Goal: Navigation & Orientation: Find specific page/section

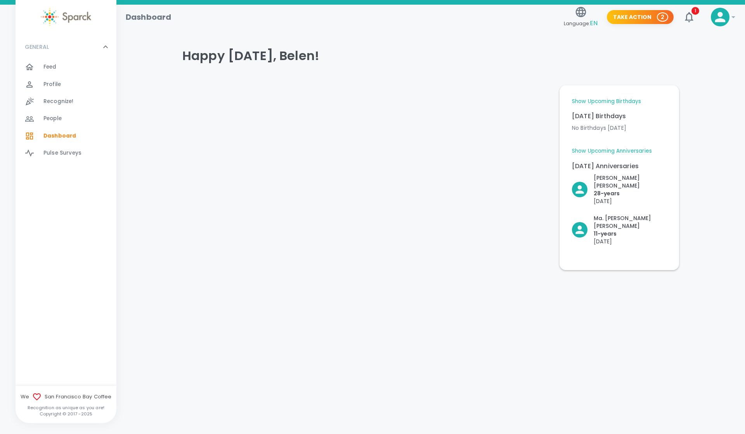
click at [618, 151] on link "Show Upcoming Anniversaries" at bounding box center [612, 151] width 80 height 8
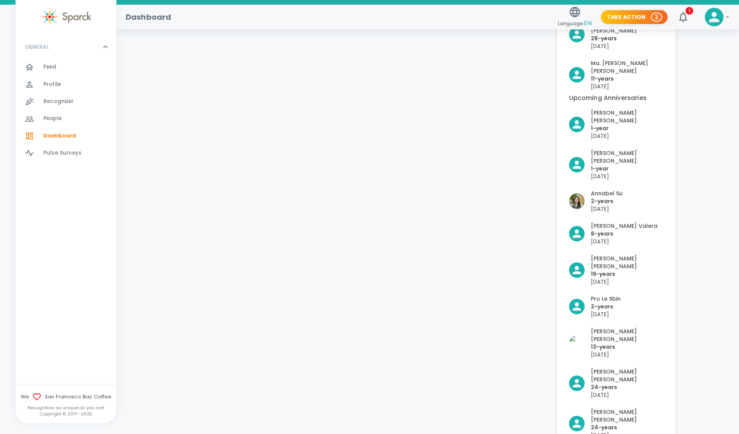
scroll to position [163, 0]
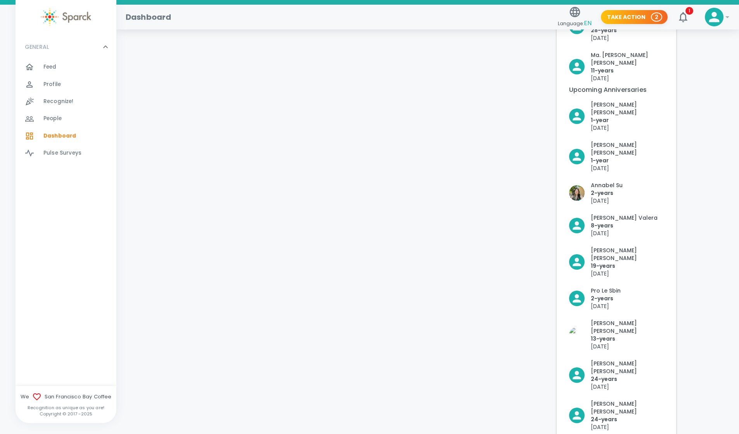
click at [64, 74] on div "Feed 0" at bounding box center [66, 67] width 101 height 17
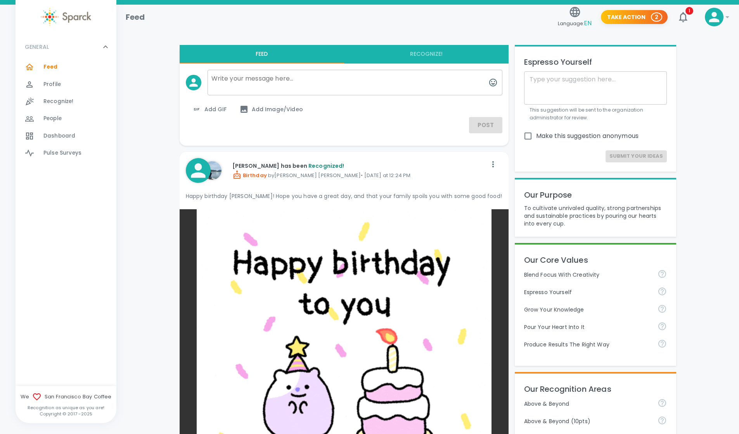
click at [52, 118] on span "People" at bounding box center [52, 119] width 18 height 8
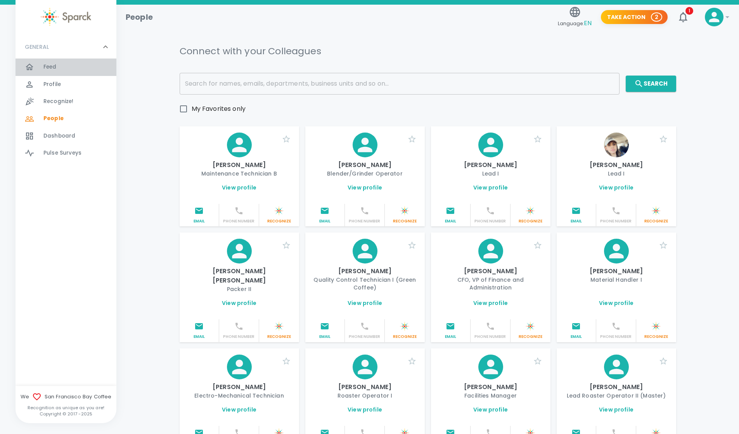
click at [70, 69] on div "Feed 0" at bounding box center [79, 67] width 73 height 11
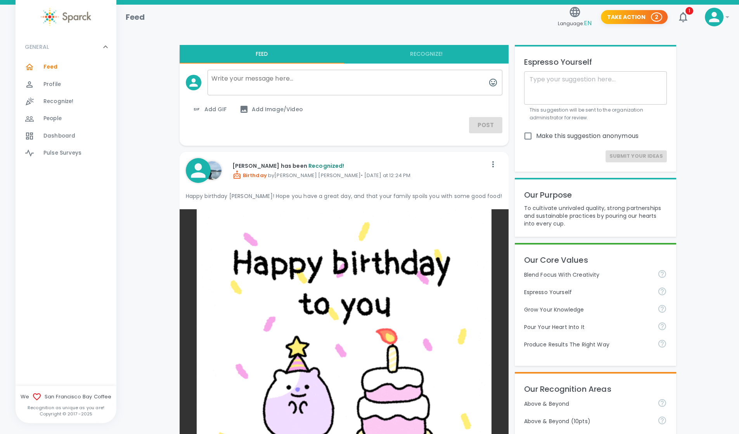
click at [62, 113] on span "People 0" at bounding box center [52, 118] width 18 height 11
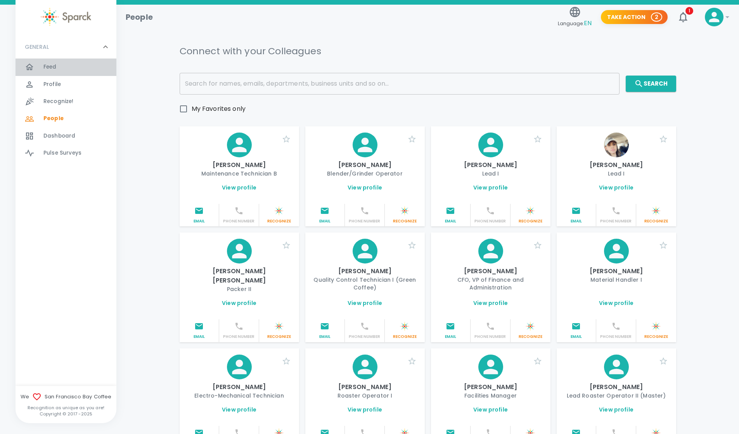
click at [53, 64] on span "Feed" at bounding box center [49, 67] width 13 height 8
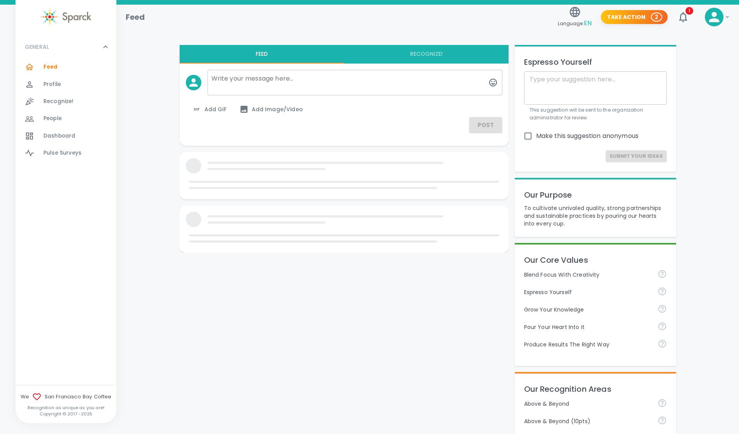
click at [60, 132] on span "Dashboard" at bounding box center [59, 136] width 32 height 8
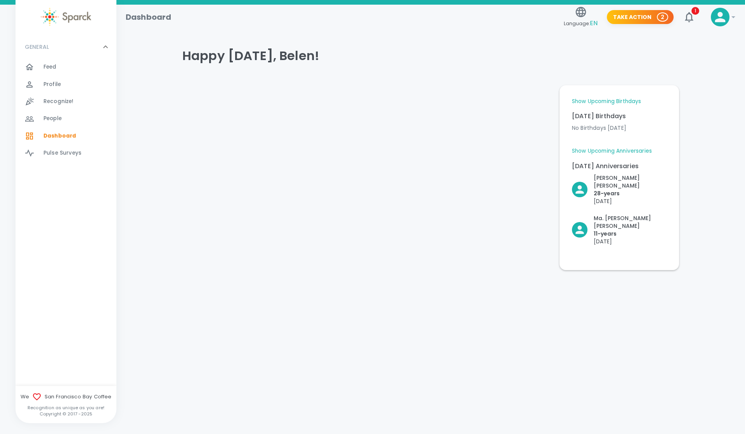
click at [621, 152] on link "Show Upcoming Anniversaries" at bounding box center [612, 151] width 80 height 8
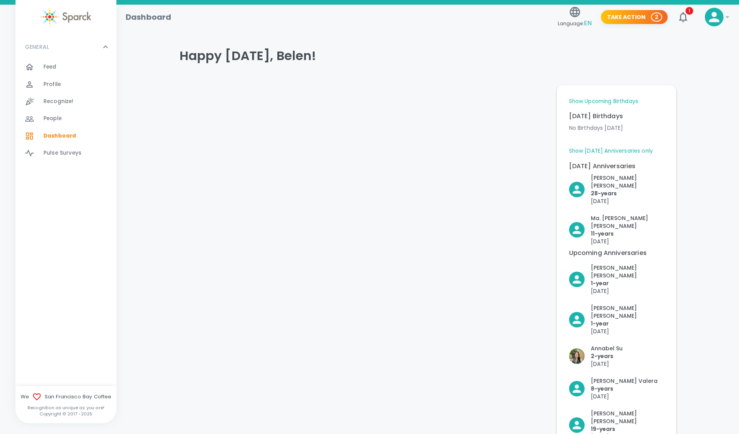
click at [55, 115] on span "People" at bounding box center [52, 119] width 18 height 8
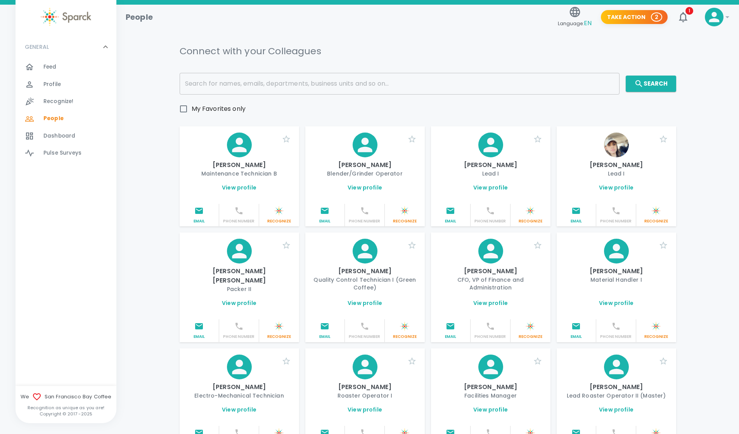
click at [717, 22] on icon at bounding box center [714, 17] width 10 height 10
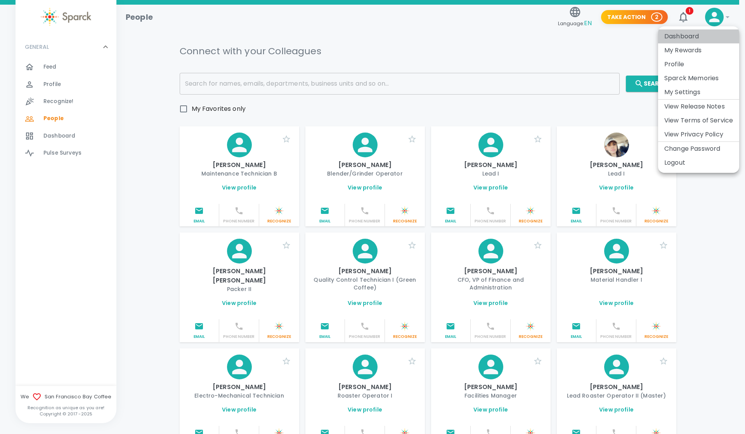
click at [679, 38] on li "Dashboard" at bounding box center [698, 36] width 81 height 14
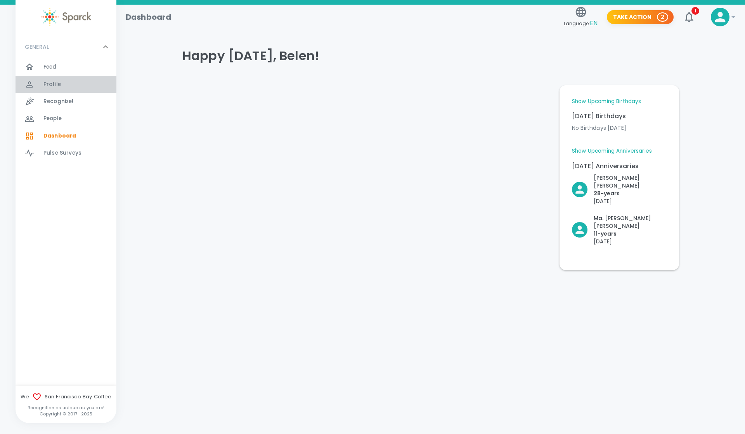
click at [64, 90] on div "Profile 0" at bounding box center [79, 84] width 73 height 11
